Goal: Task Accomplishment & Management: Manage account settings

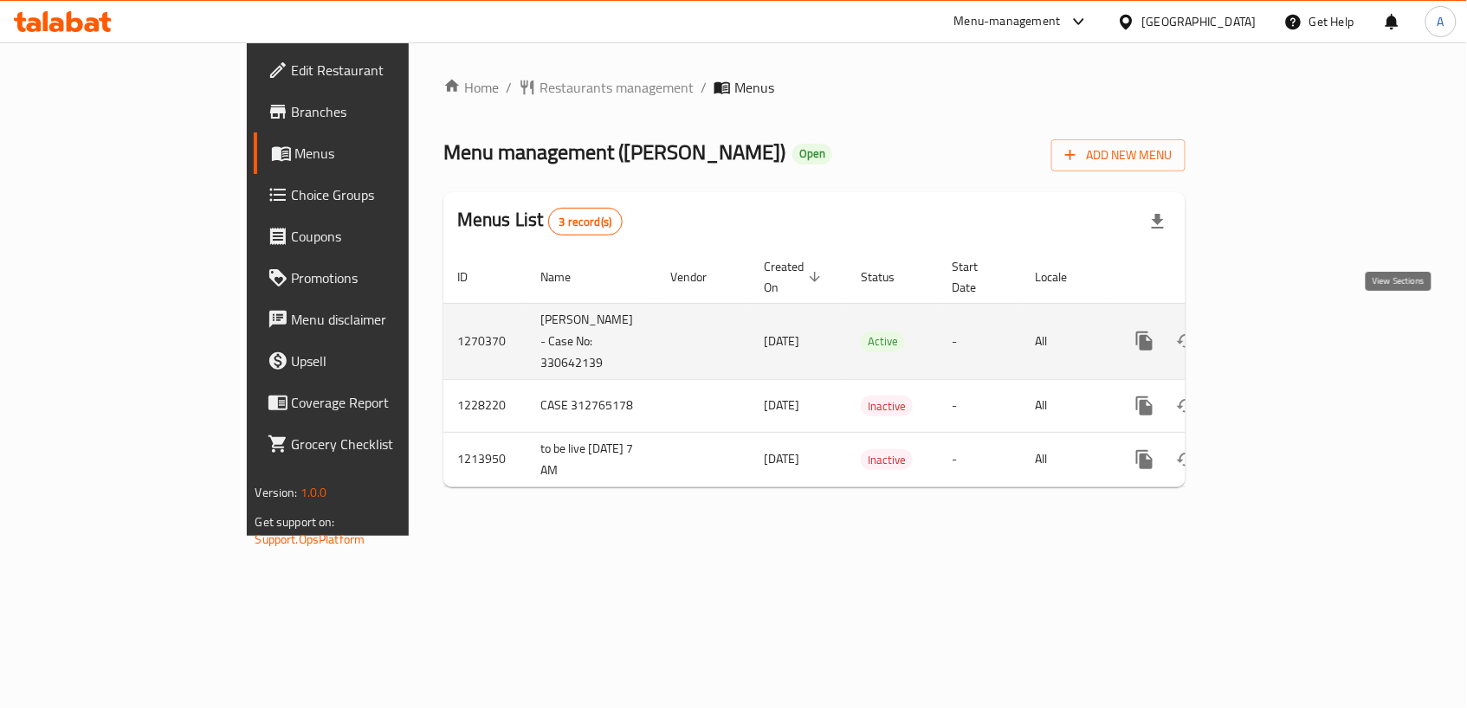
click at [1280, 331] on icon "enhanced table" at bounding box center [1269, 341] width 21 height 21
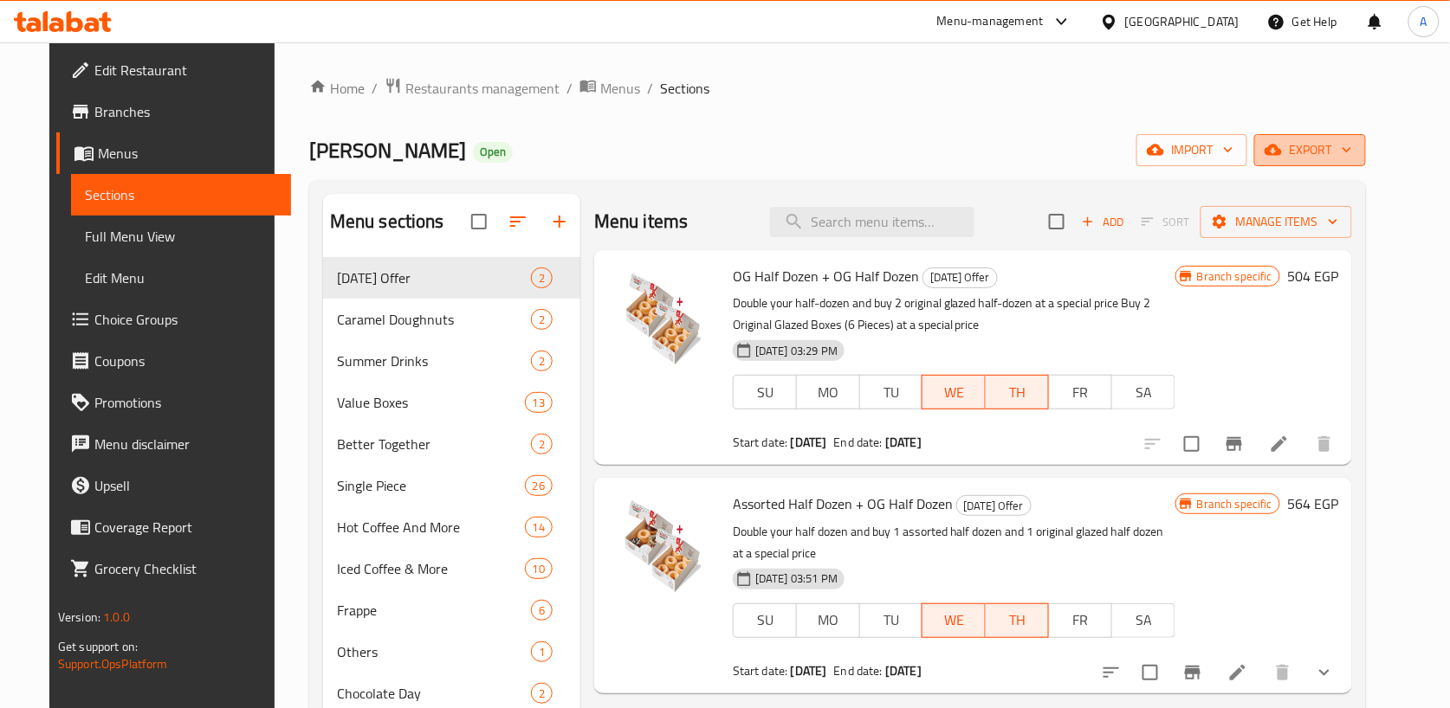
click at [1366, 143] on button "export" at bounding box center [1310, 150] width 112 height 32
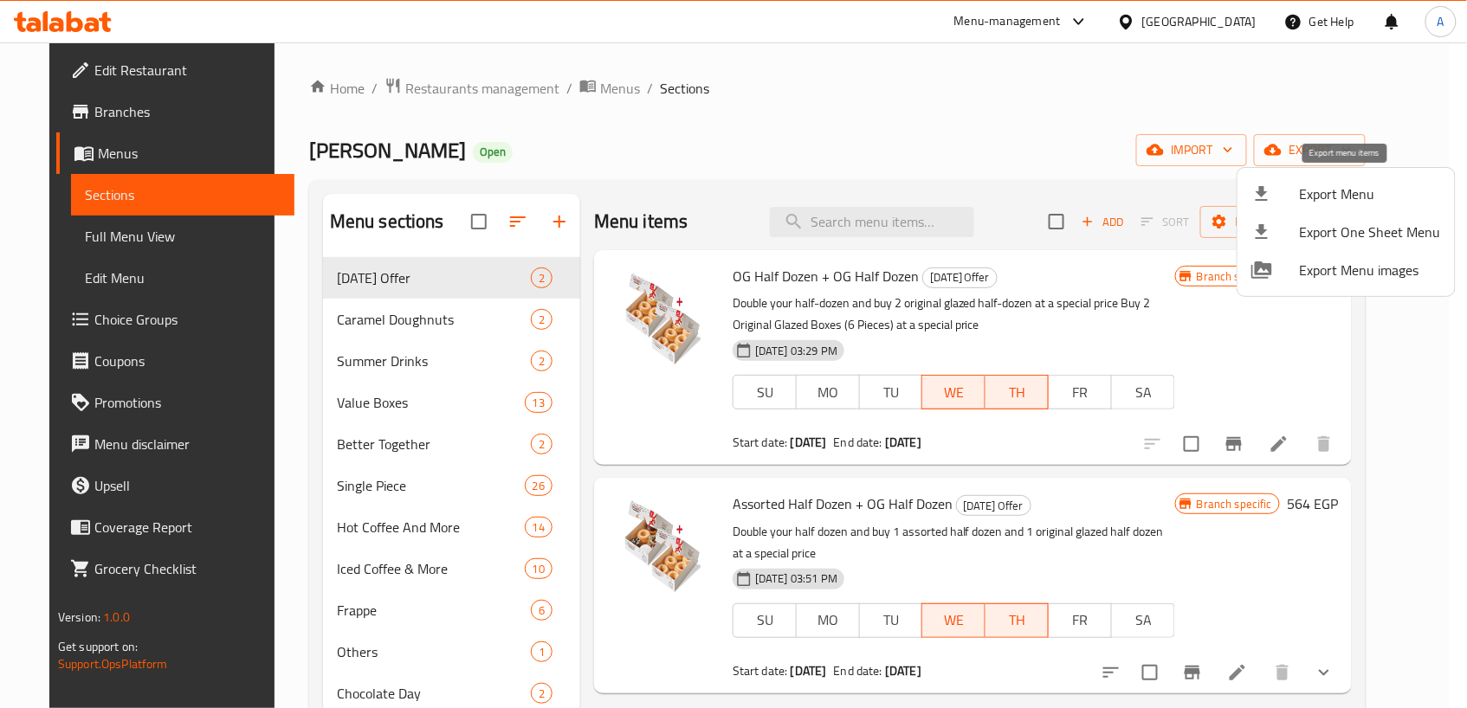
click at [1379, 191] on span "Export Menu" at bounding box center [1370, 194] width 141 height 21
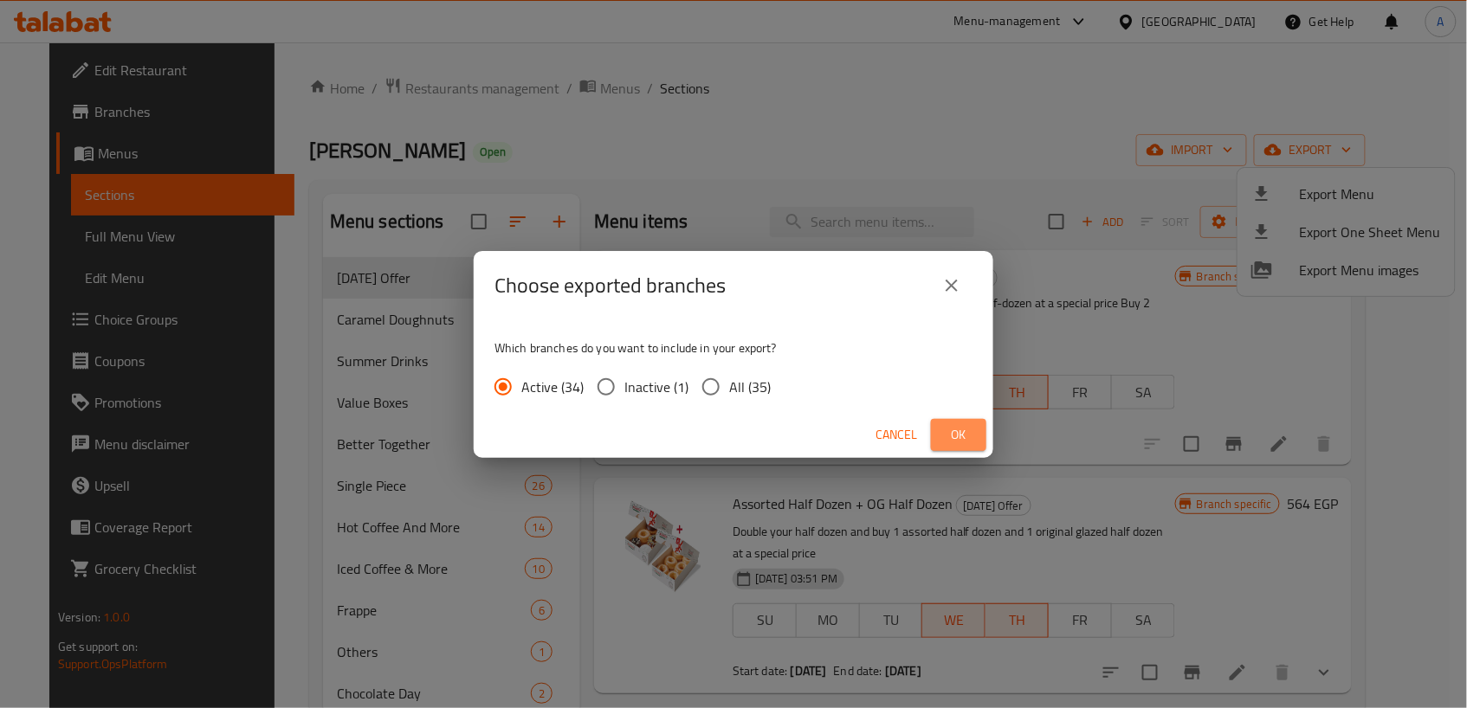
click at [947, 431] on span "Ok" at bounding box center [959, 435] width 28 height 22
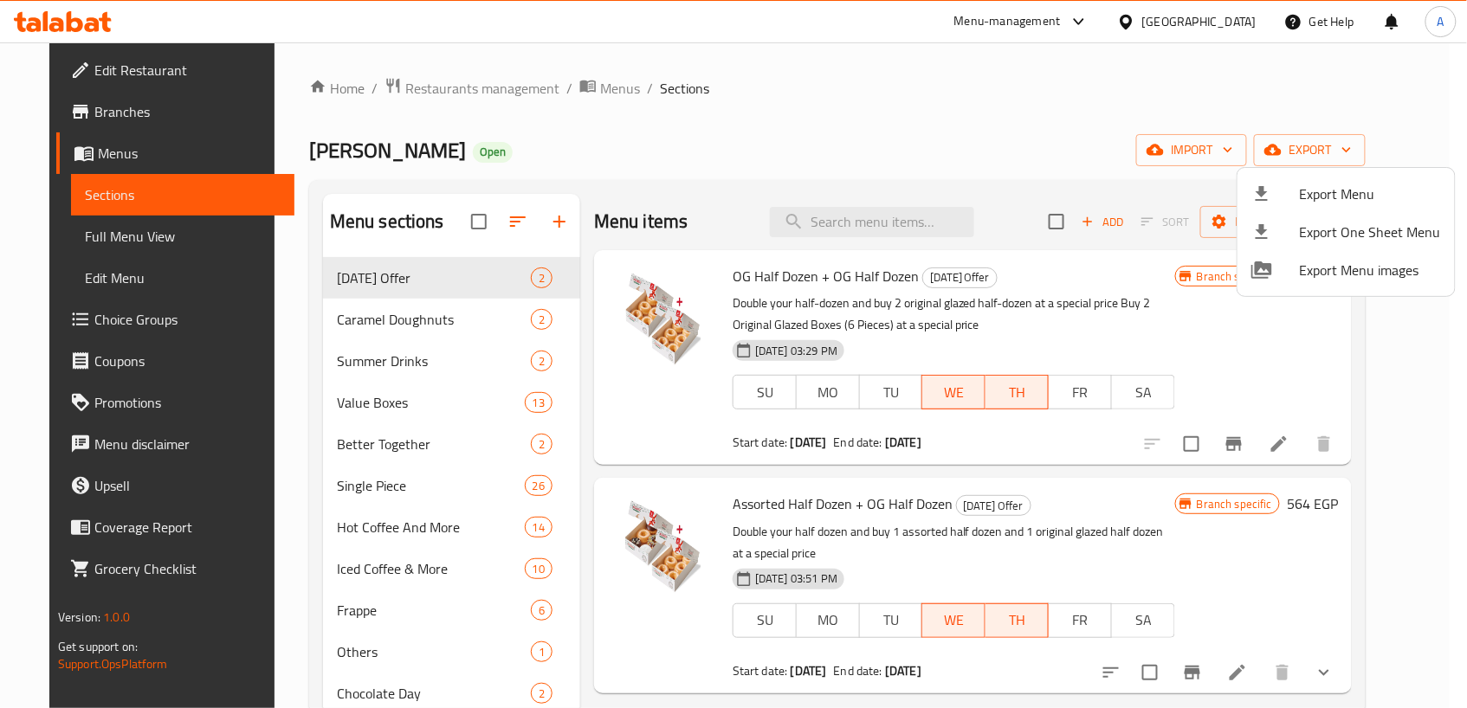
click at [873, 217] on div at bounding box center [733, 354] width 1467 height 708
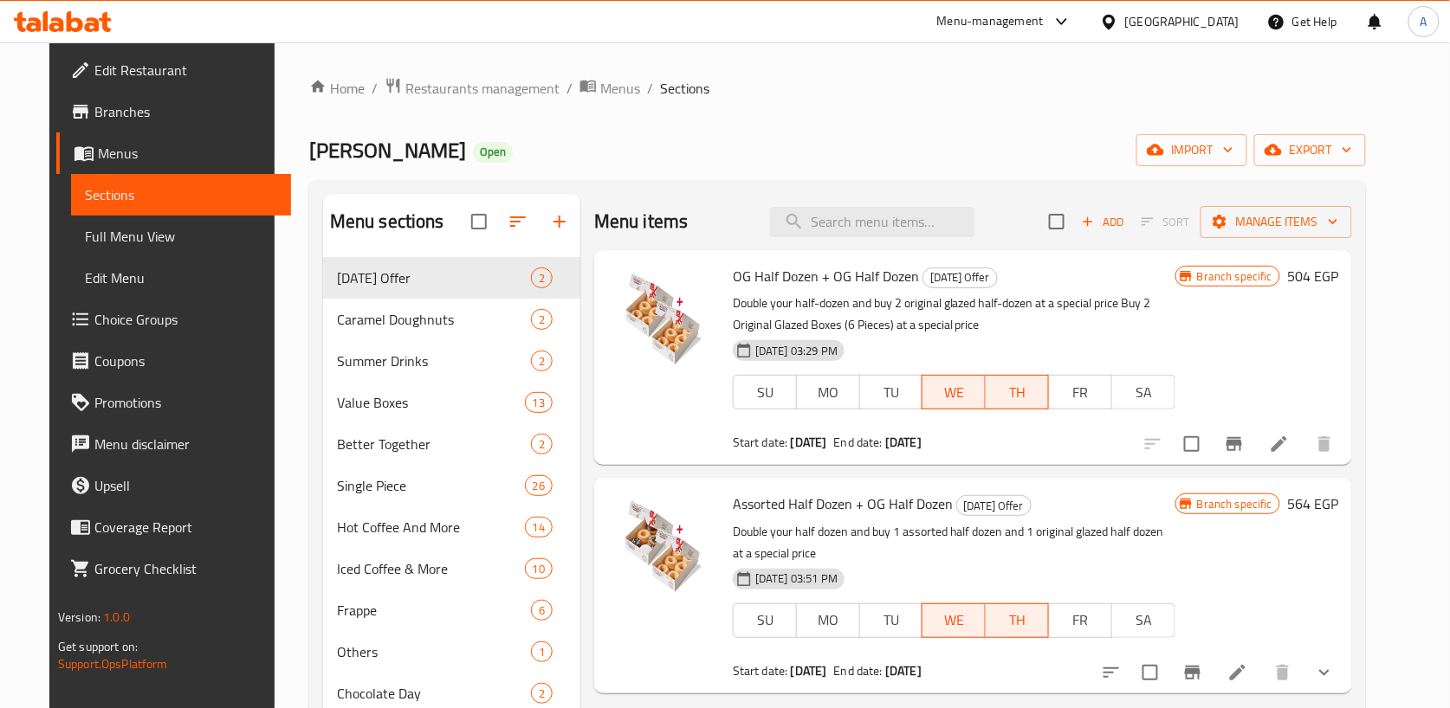
click at [873, 217] on input "search" at bounding box center [872, 222] width 204 height 30
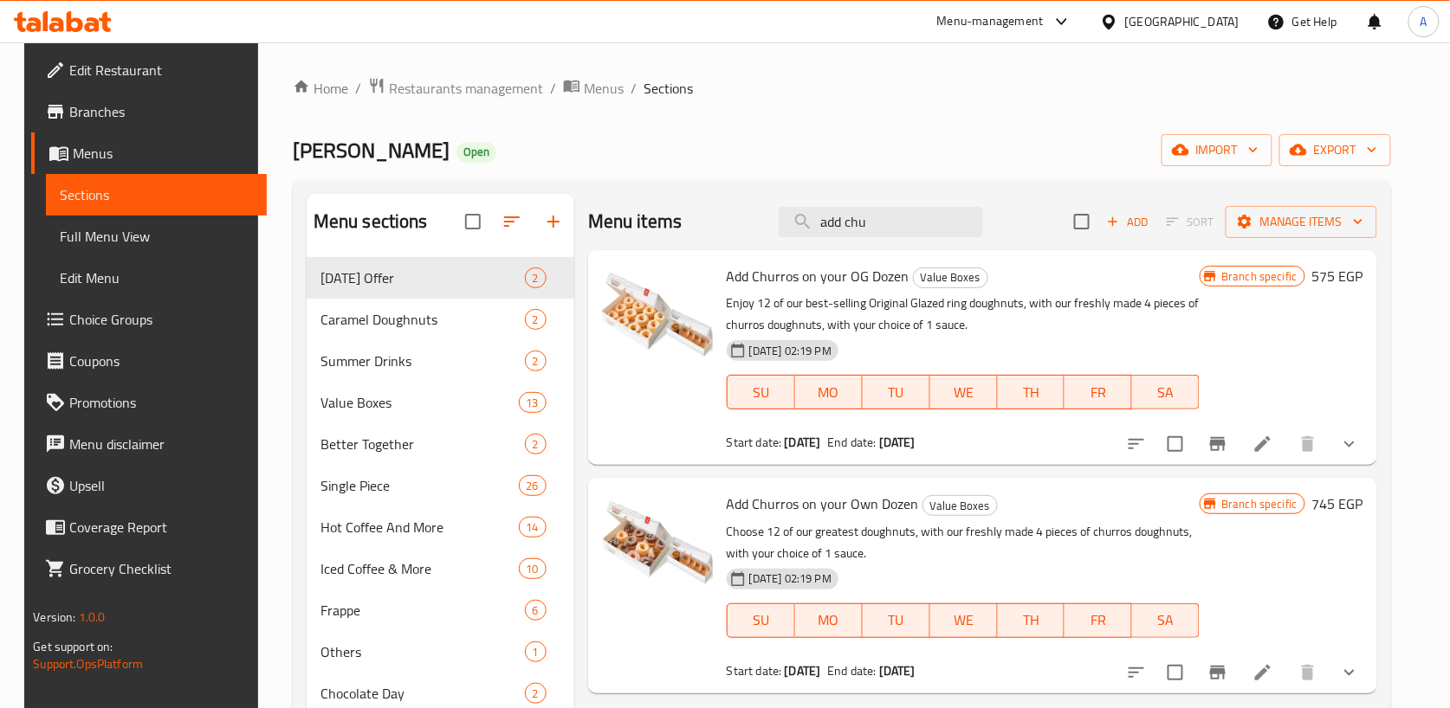
type input "add chu"
click at [132, 113] on span "Branches" at bounding box center [161, 111] width 184 height 21
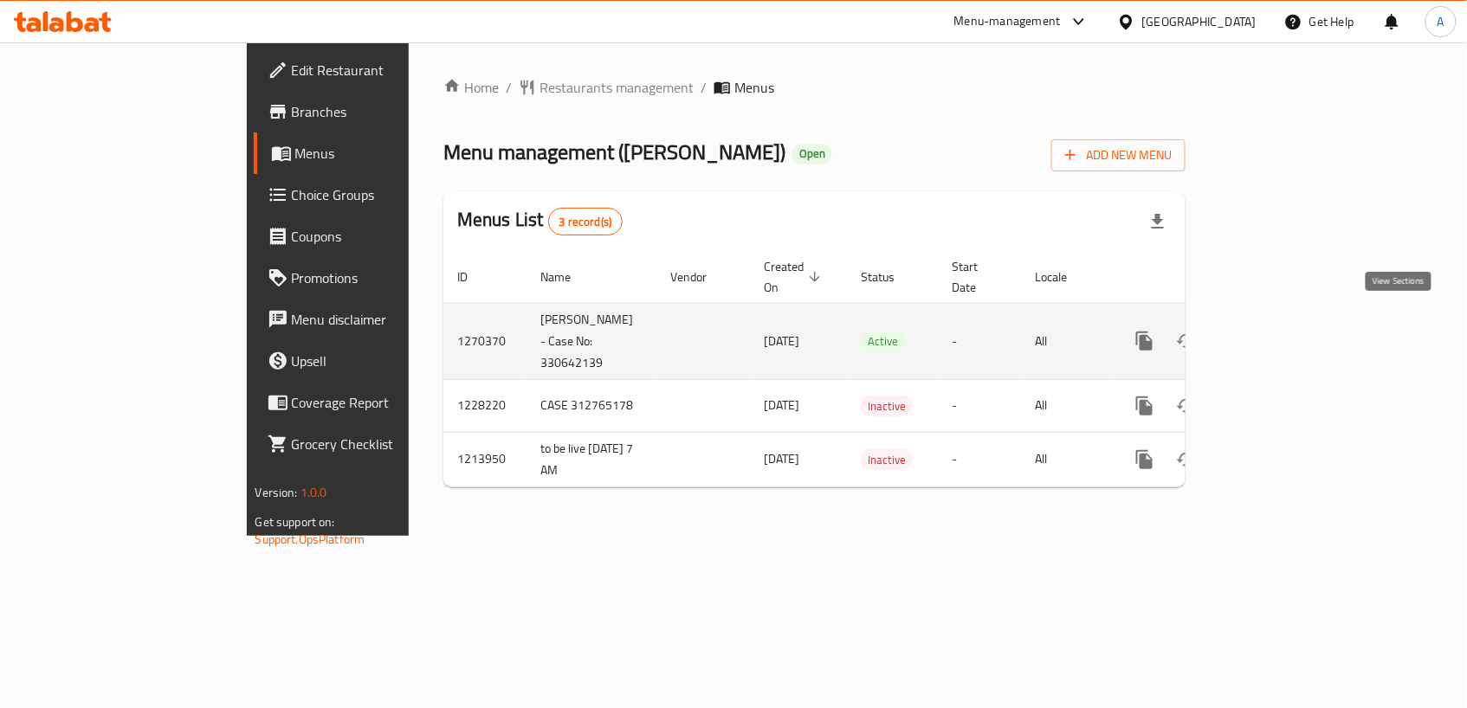
click at [1280, 333] on icon "enhanced table" at bounding box center [1269, 341] width 21 height 21
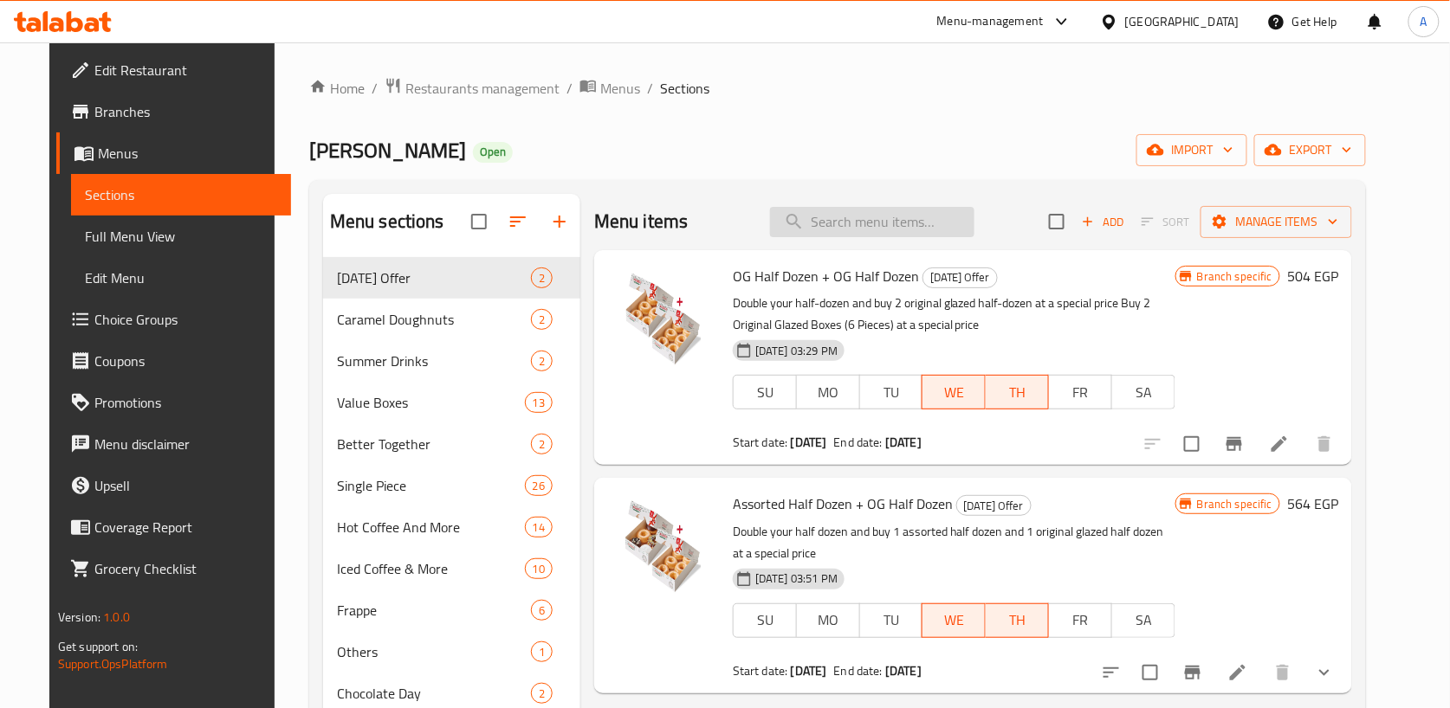
click at [878, 223] on input "search" at bounding box center [872, 222] width 204 height 30
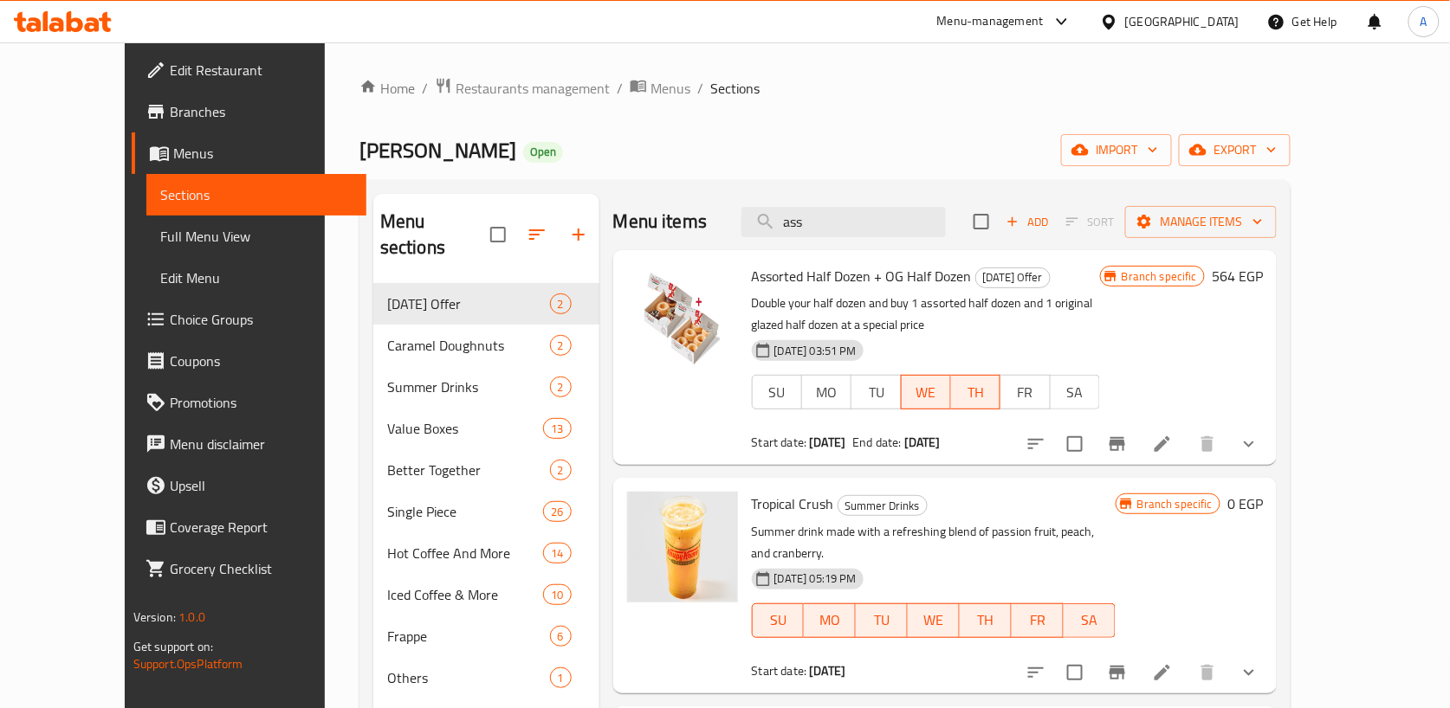
type input "ass"
click at [170, 113] on span "Branches" at bounding box center [262, 111] width 184 height 21
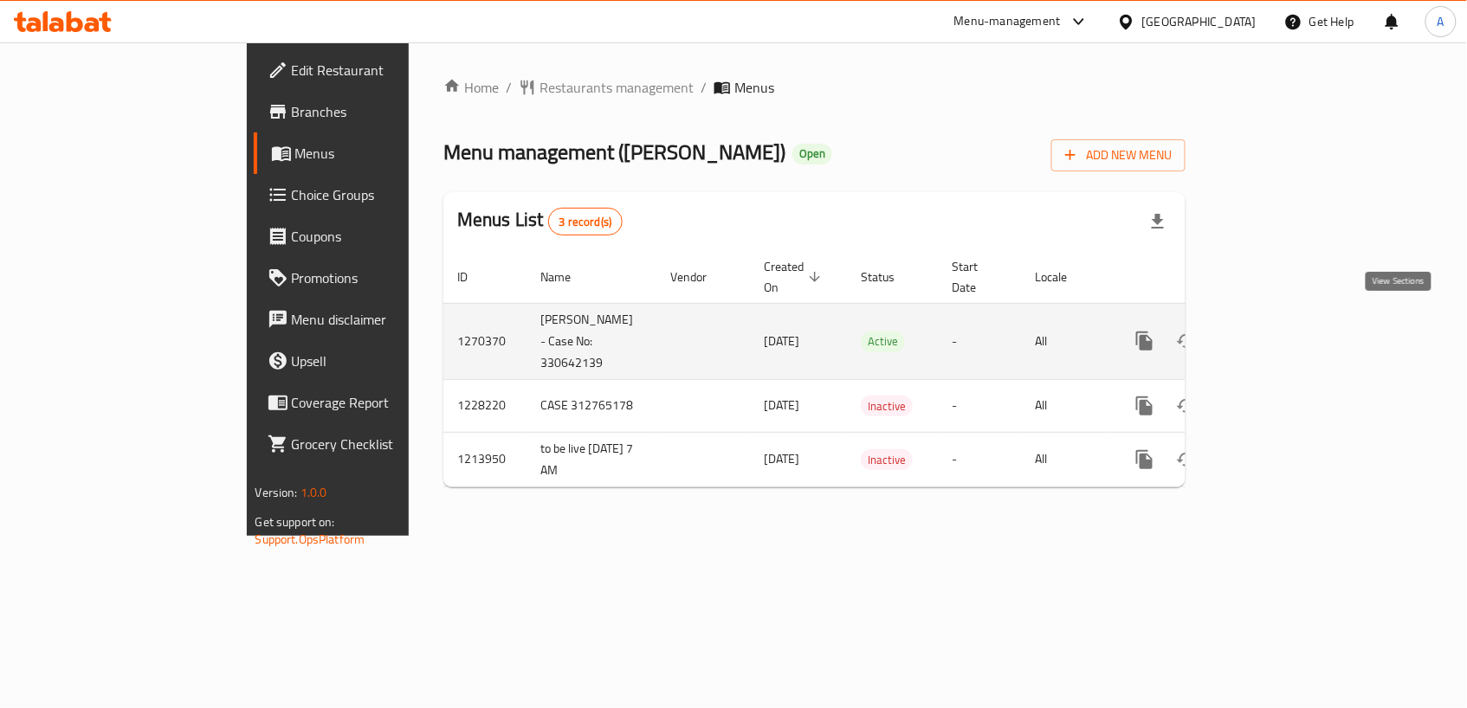
click at [1290, 336] on link "enhanced table" at bounding box center [1270, 341] width 42 height 42
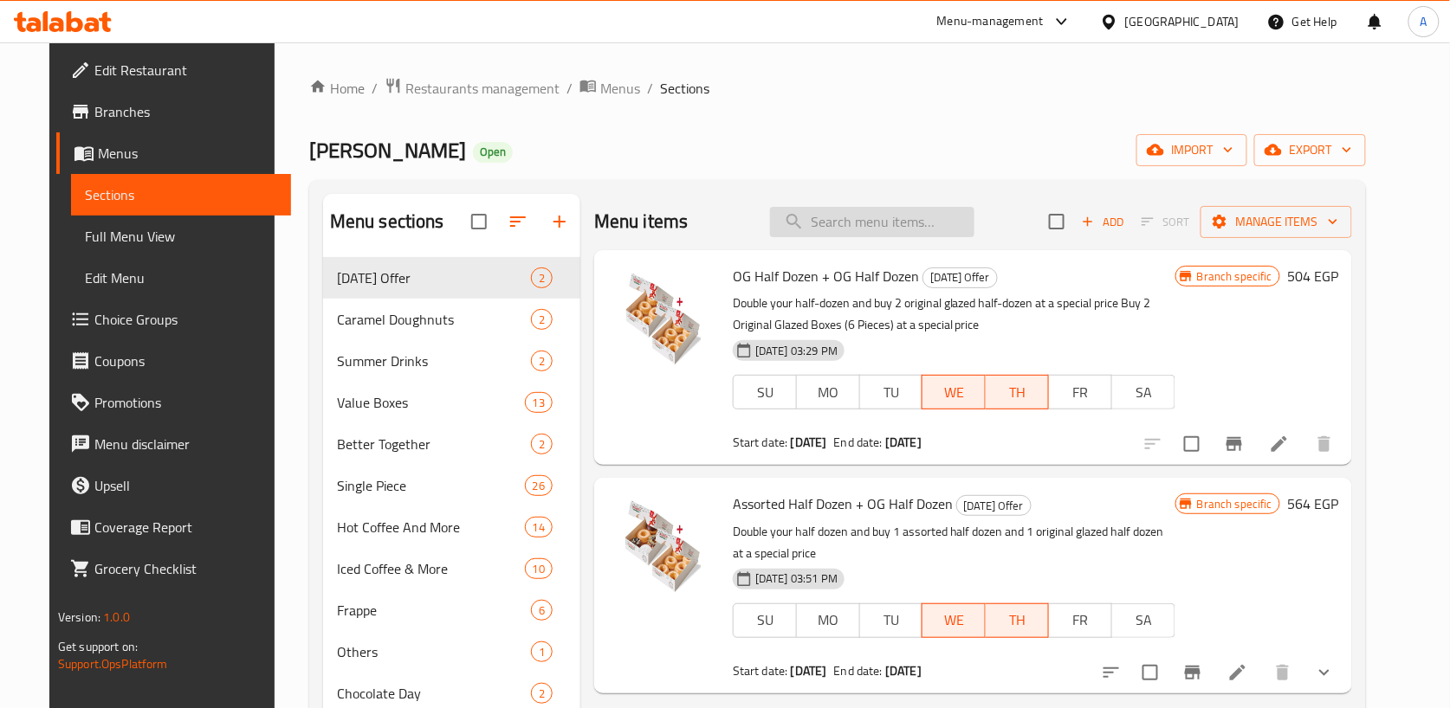
click at [859, 229] on input "search" at bounding box center [872, 222] width 204 height 30
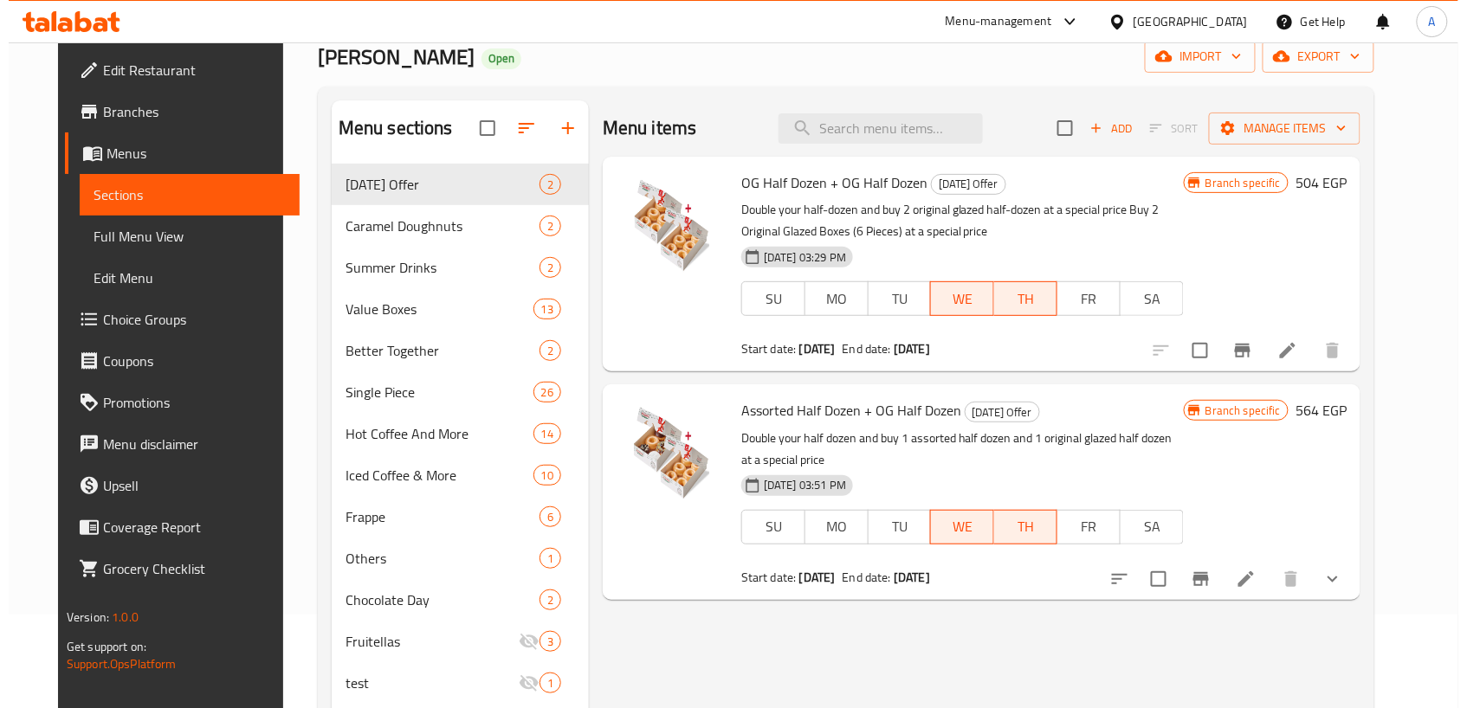
scroll to position [95, 0]
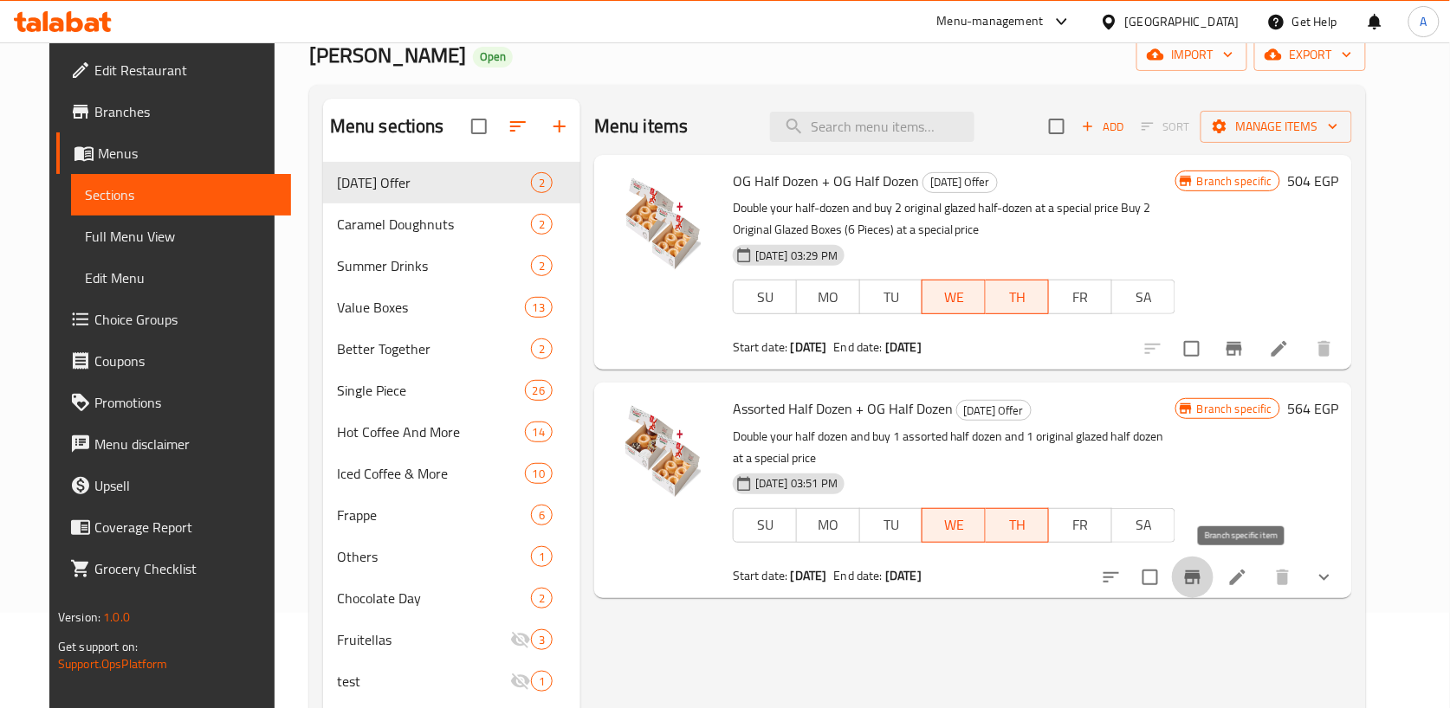
click at [1203, 583] on icon "Branch-specific-item" at bounding box center [1192, 577] width 21 height 21
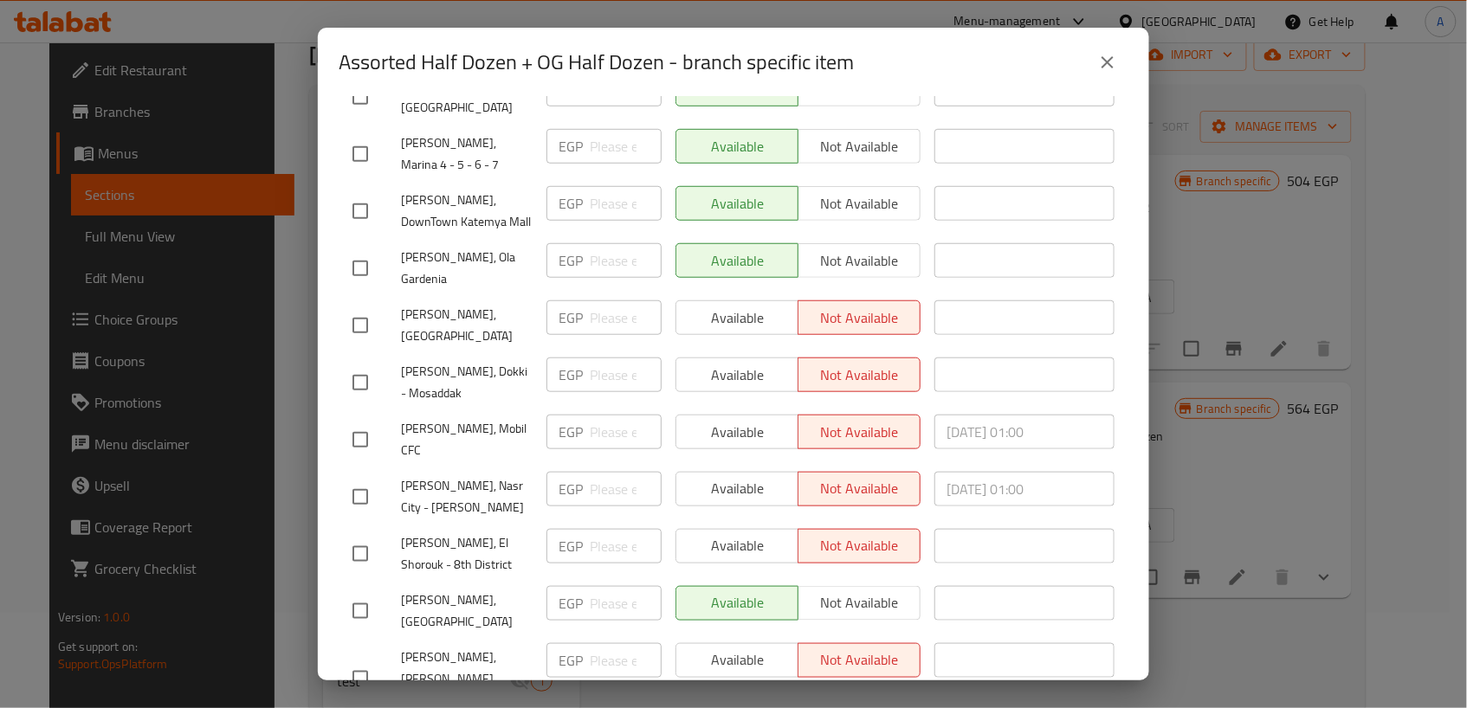
scroll to position [410, 0]
